Goal: Find specific page/section

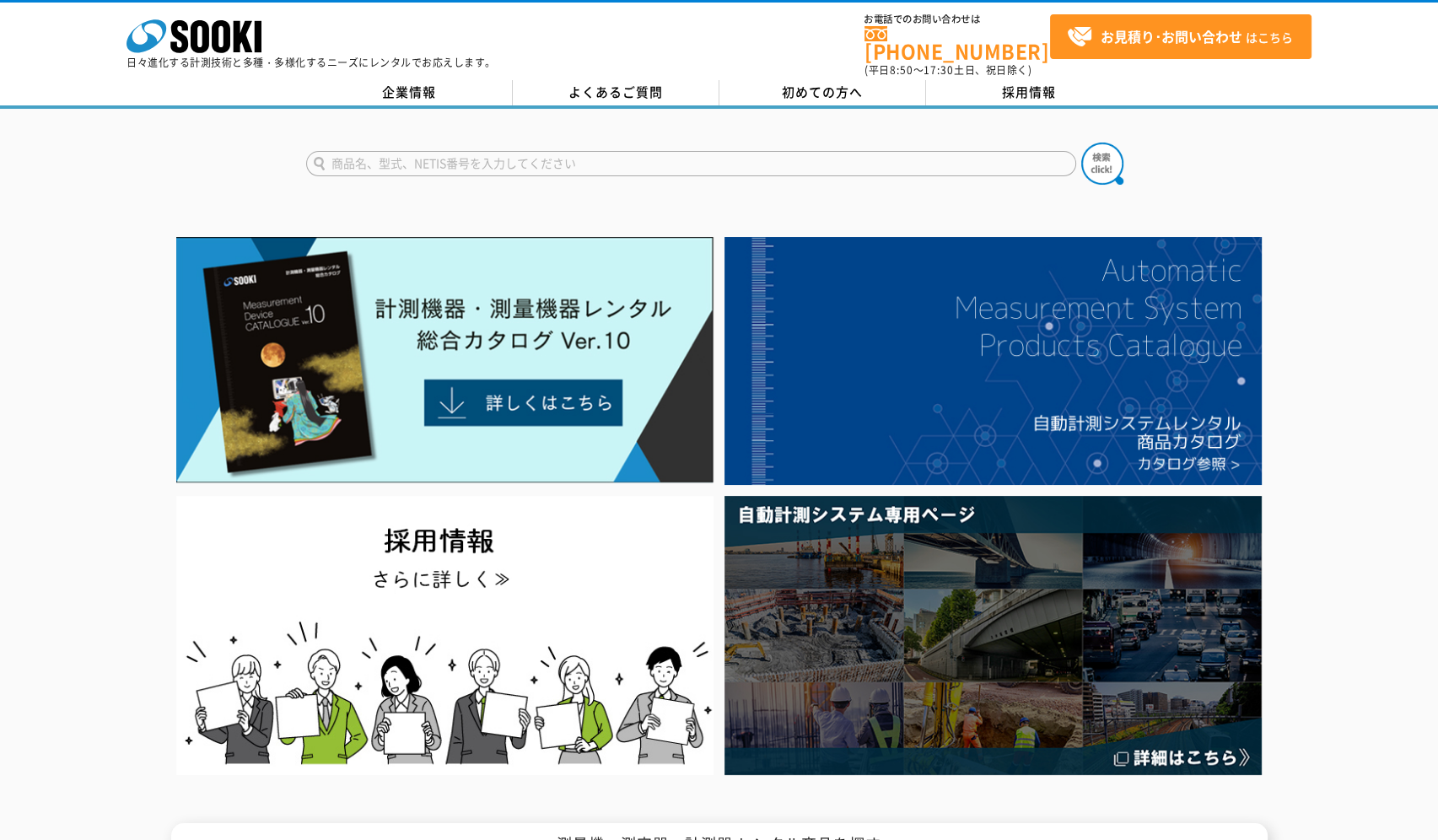
click at [752, 159] on input "text" at bounding box center [691, 164] width 770 height 25
type input "LBP"
click at [1081, 143] on button at bounding box center [1102, 164] width 42 height 42
